Goal: Task Accomplishment & Management: Complete application form

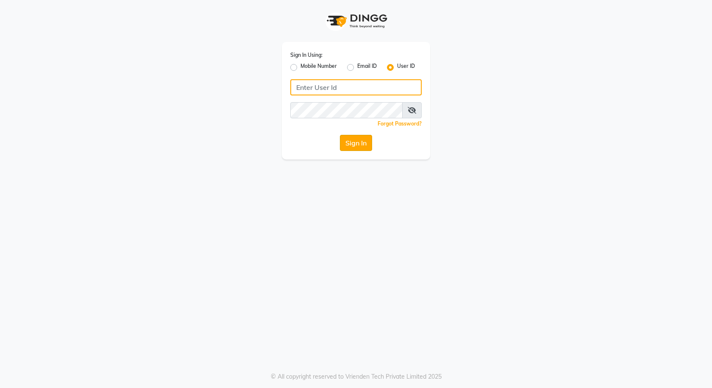
type input "e3591-01"
click at [363, 147] on button "Sign In" at bounding box center [356, 143] width 32 height 16
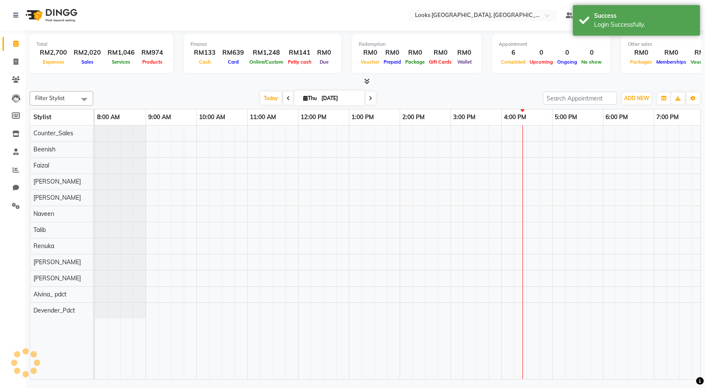
select select "en"
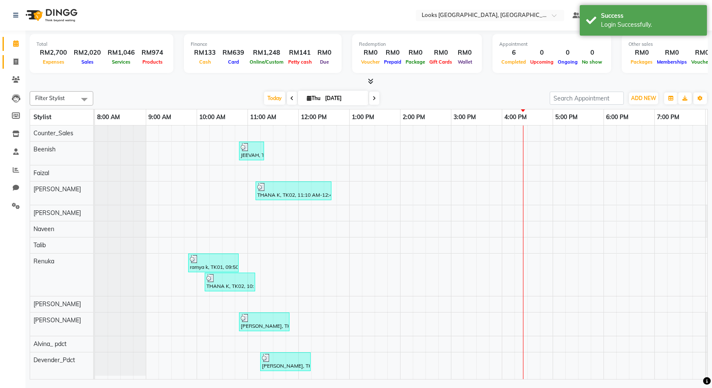
click at [14, 65] on span at bounding box center [15, 62] width 15 height 10
select select "service"
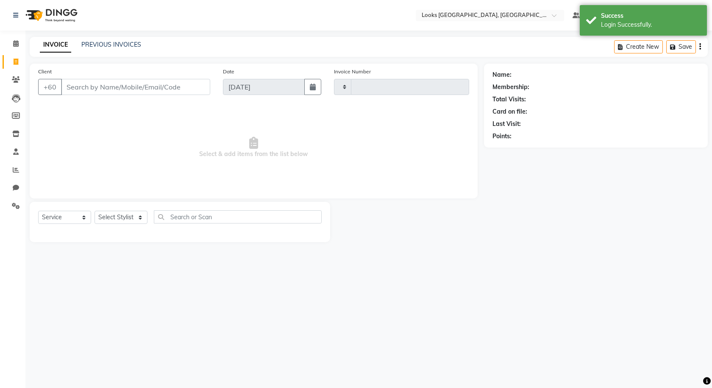
type input "1244"
select select "8109"
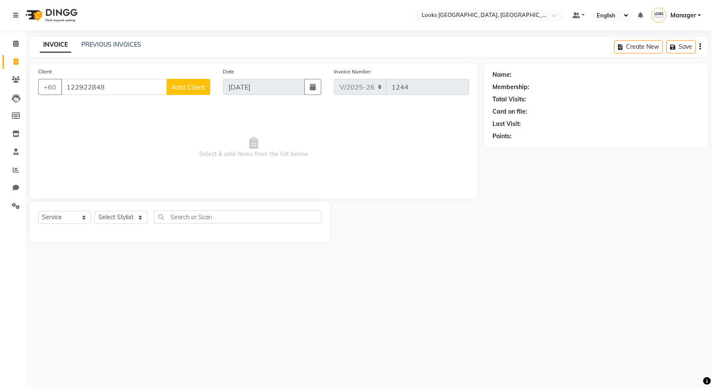
type input "122922848"
click at [189, 84] on span "Add Client" at bounding box center [188, 87] width 33 height 8
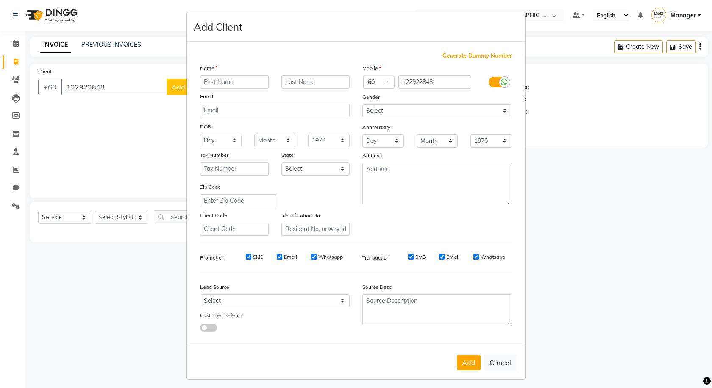
click at [501, 78] on icon at bounding box center [504, 82] width 7 height 8
click at [0, 0] on input "checkbox" at bounding box center [0, 0] width 0 height 0
click at [246, 81] on input "text" at bounding box center [234, 81] width 69 height 13
type input "[PERSON_NAME]"
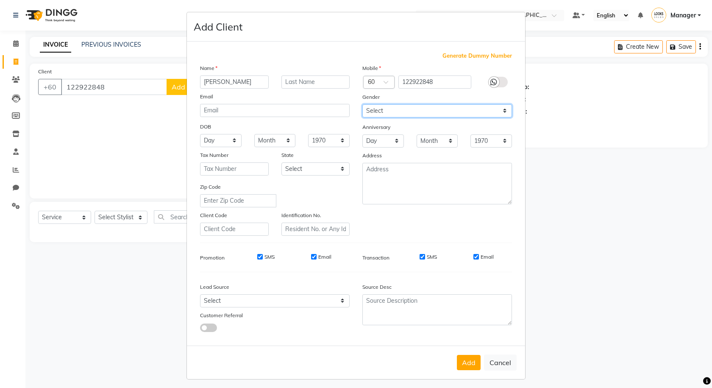
click at [395, 117] on select "Select [DEMOGRAPHIC_DATA] [DEMOGRAPHIC_DATA] Other Prefer Not To Say" at bounding box center [437, 110] width 150 height 13
click at [362, 104] on select "Select [DEMOGRAPHIC_DATA] [DEMOGRAPHIC_DATA] Other Prefer Not To Say" at bounding box center [437, 110] width 150 height 13
drag, startPoint x: 460, startPoint y: 364, endPoint x: 527, endPoint y: 302, distance: 91.4
click at [527, 302] on ngb-modal-window "Add Client Generate Dummy Number Name [PERSON_NAME] Email DOB Day 01 02 03 04 0…" at bounding box center [356, 194] width 712 height 388
drag, startPoint x: 404, startPoint y: 108, endPoint x: 407, endPoint y: 116, distance: 8.6
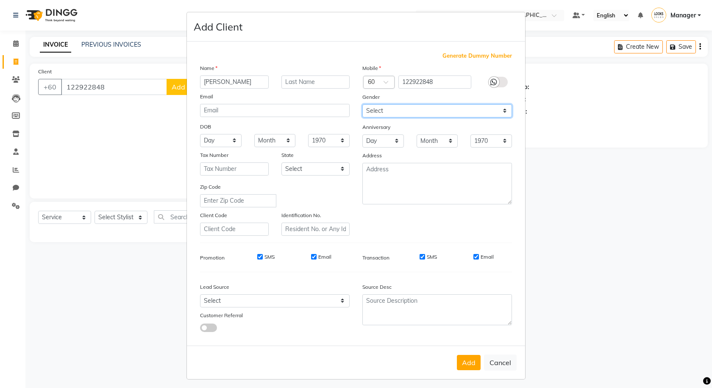
click at [404, 108] on select "Select [DEMOGRAPHIC_DATA] [DEMOGRAPHIC_DATA] Other Prefer Not To Say" at bounding box center [437, 110] width 150 height 13
select select "[DEMOGRAPHIC_DATA]"
click at [362, 104] on select "Select [DEMOGRAPHIC_DATA] [DEMOGRAPHIC_DATA] Other Prefer Not To Say" at bounding box center [437, 110] width 150 height 13
click at [473, 366] on button "Add" at bounding box center [469, 362] width 24 height 15
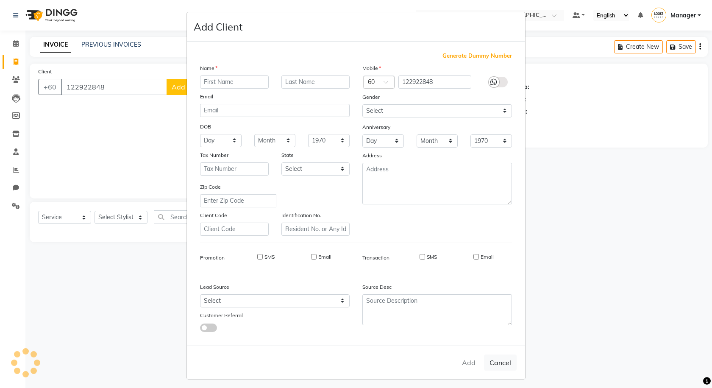
select select
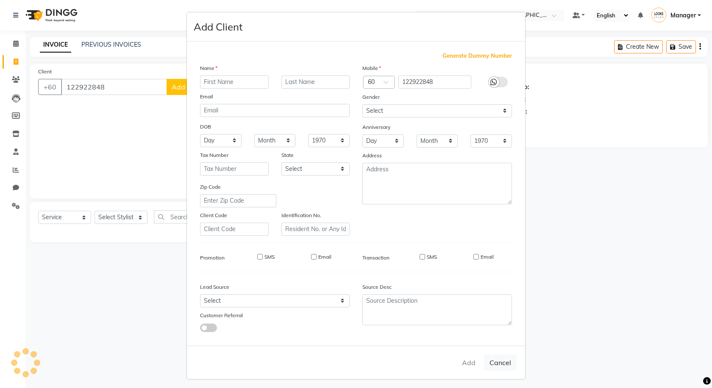
select select
checkbox input "false"
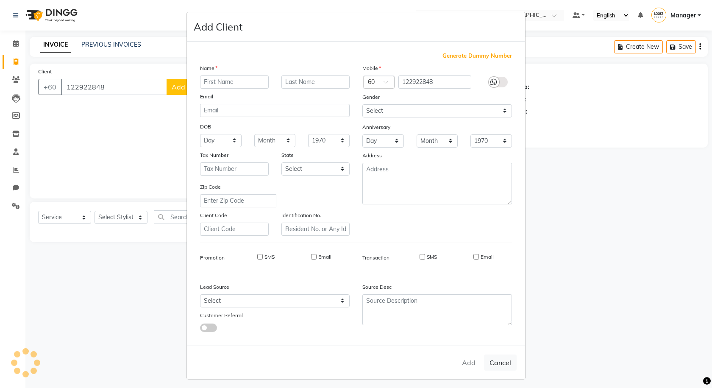
checkbox input "false"
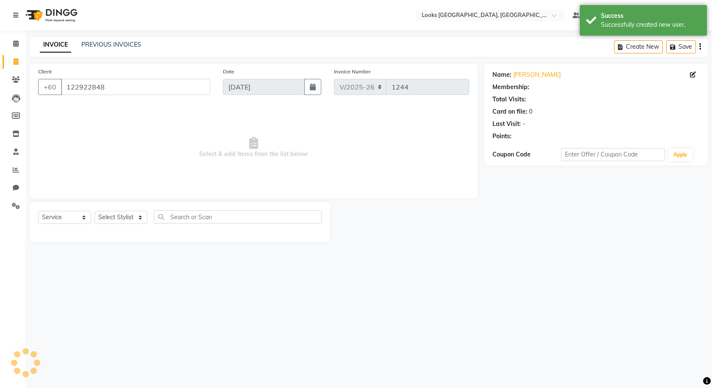
select select "1: Object"
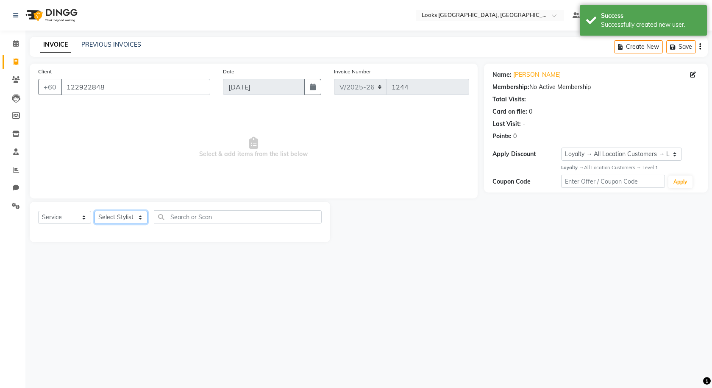
click at [128, 214] on select "Select Stylist Alvina_ pdct Awaiz_Mgr Beenish Counter_Sales [PERSON_NAME] Deven…" at bounding box center [120, 216] width 53 height 13
select select "75538"
click at [94, 210] on select "Select Stylist Alvina_ pdct Awaiz_Mgr Beenish Counter_Sales [PERSON_NAME] Deven…" at bounding box center [120, 216] width 53 height 13
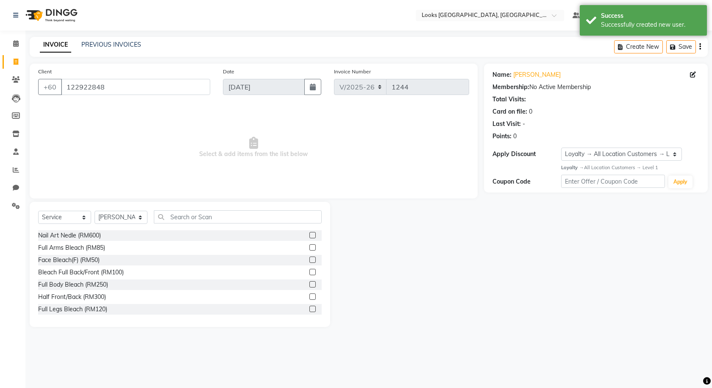
click at [193, 225] on div "Select Service Product Membership Package Voucher Prepaid Gift Card Select Styl…" at bounding box center [179, 220] width 283 height 20
click at [197, 220] on input "text" at bounding box center [238, 216] width 168 height 13
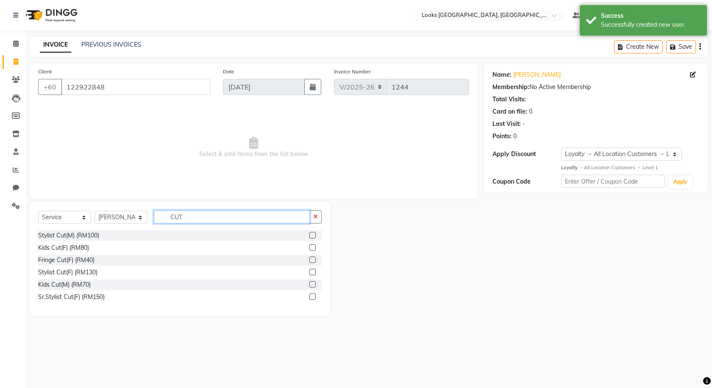
type input "CUT"
click at [314, 272] on label at bounding box center [312, 272] width 6 height 6
click at [314, 272] on input "checkbox" at bounding box center [312, 272] width 6 height 6
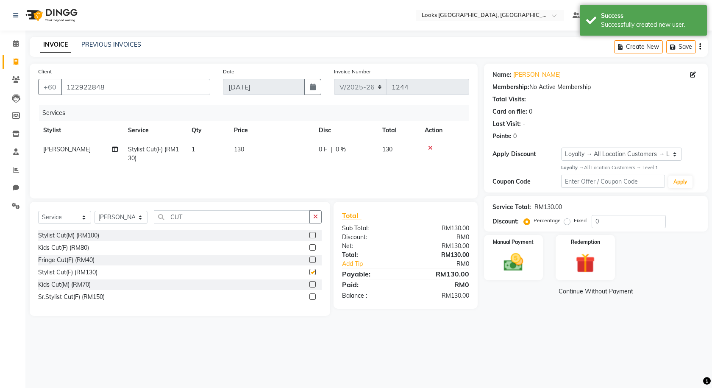
checkbox input "false"
click at [683, 40] on button "Save" at bounding box center [681, 46] width 30 height 13
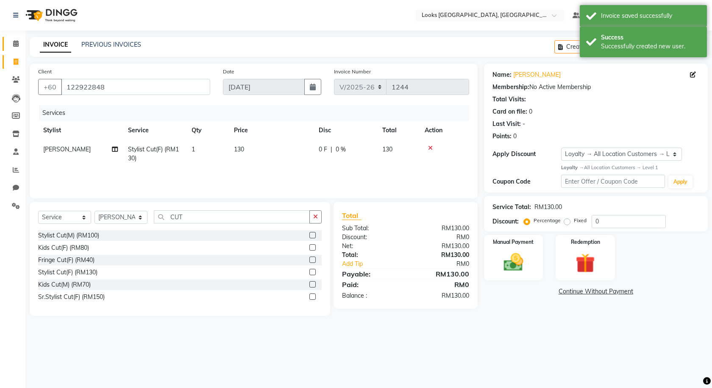
click at [14, 36] on li "Calendar" at bounding box center [12, 44] width 25 height 18
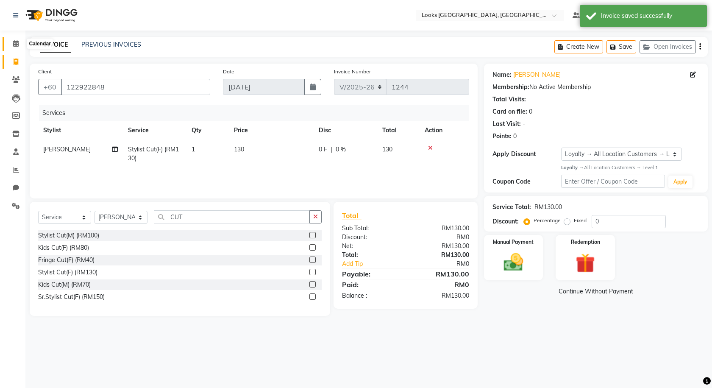
click at [15, 42] on icon at bounding box center [16, 43] width 6 height 6
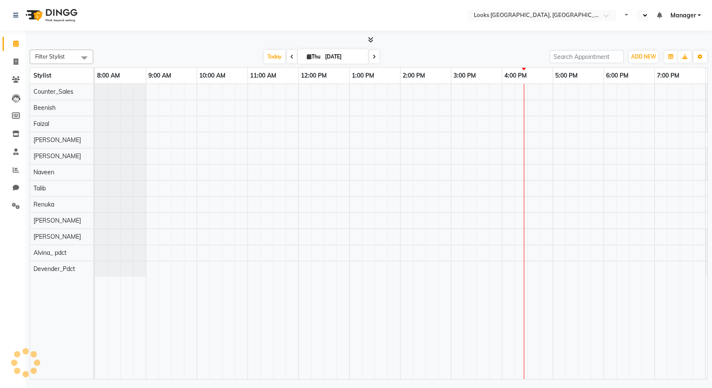
select select "en"
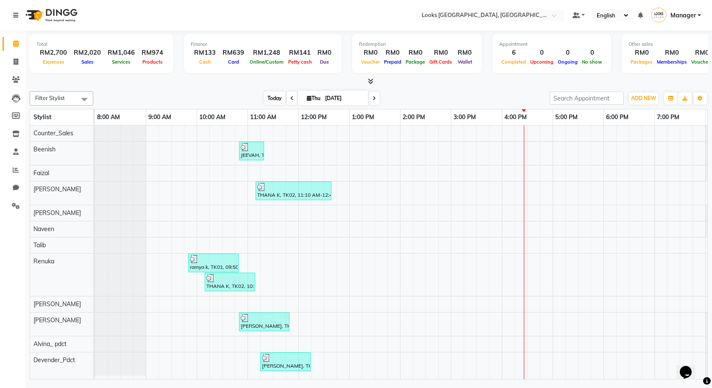
click at [274, 100] on span "Today" at bounding box center [274, 97] width 21 height 13
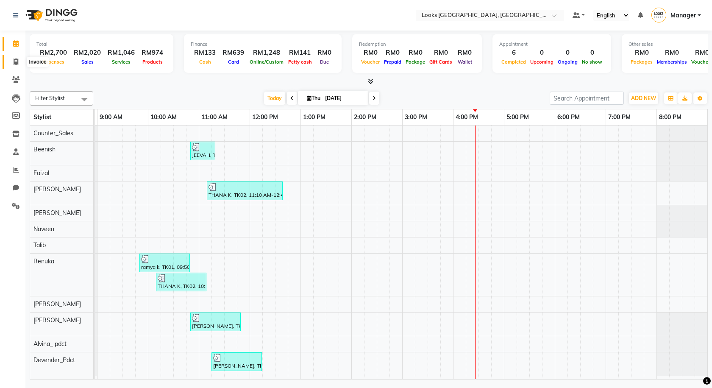
click at [12, 64] on span at bounding box center [15, 62] width 15 height 10
select select "8109"
select select "service"
